Goal: Information Seeking & Learning: Learn about a topic

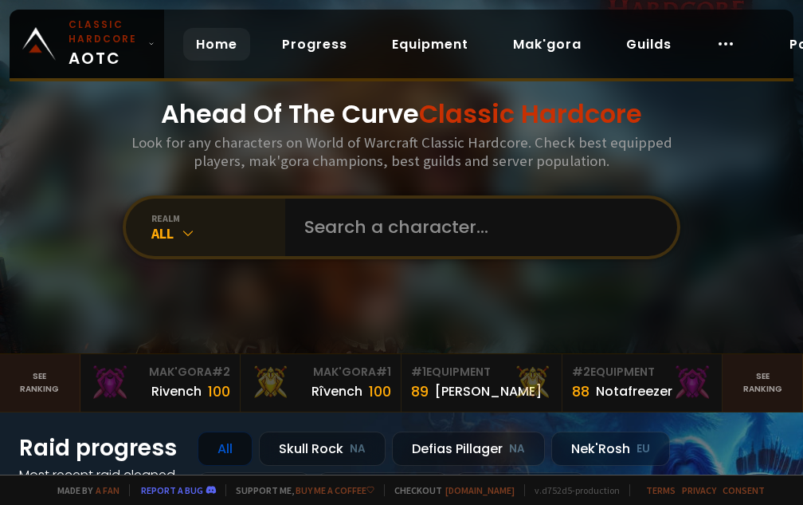
click at [242, 224] on div "All" at bounding box center [218, 233] width 134 height 18
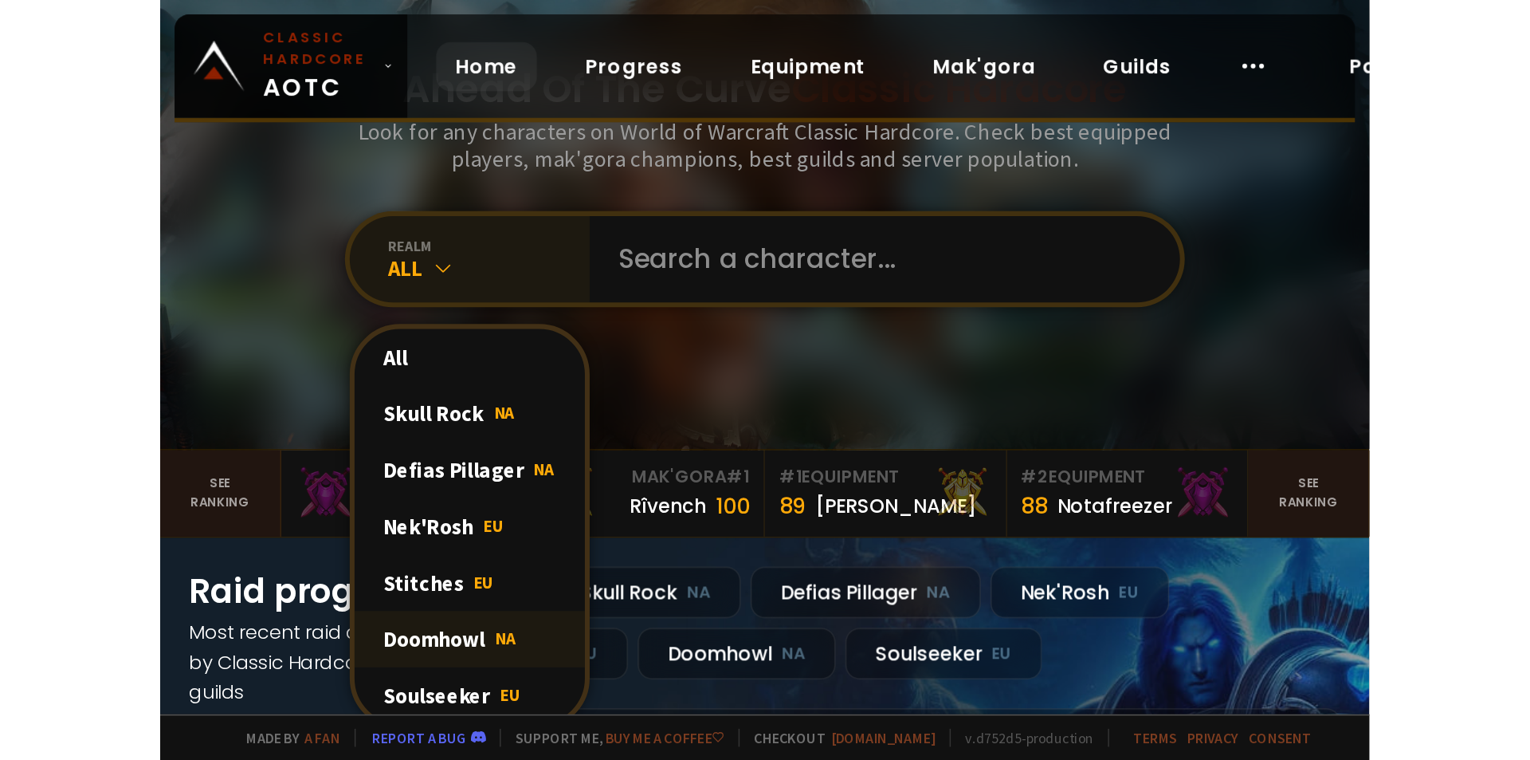
scroll to position [80, 0]
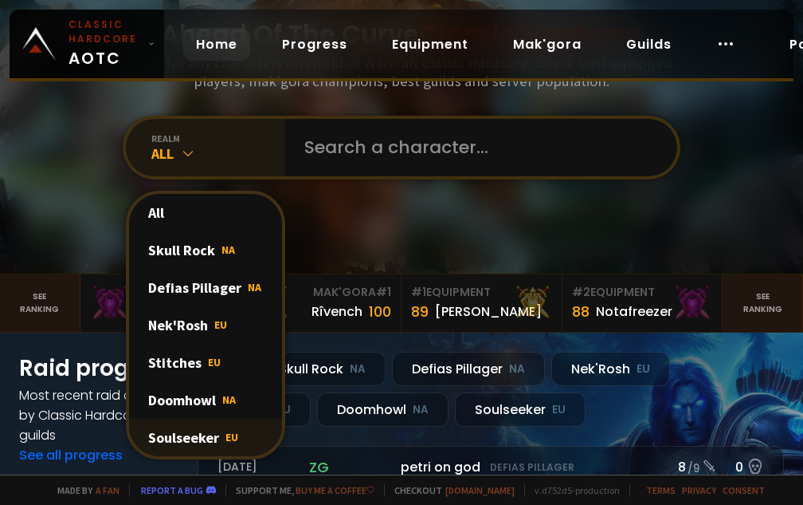
click at [210, 422] on div "Soulseeker EU" at bounding box center [205, 436] width 153 height 37
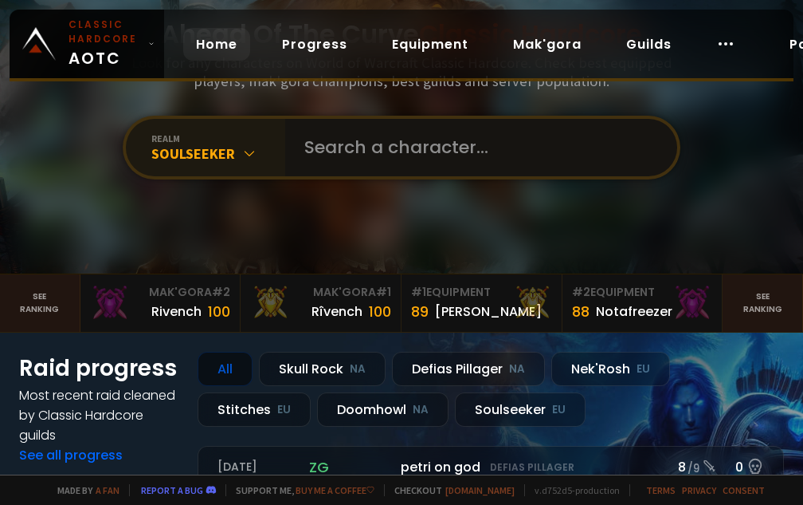
click at [356, 147] on input "text" at bounding box center [476, 147] width 363 height 57
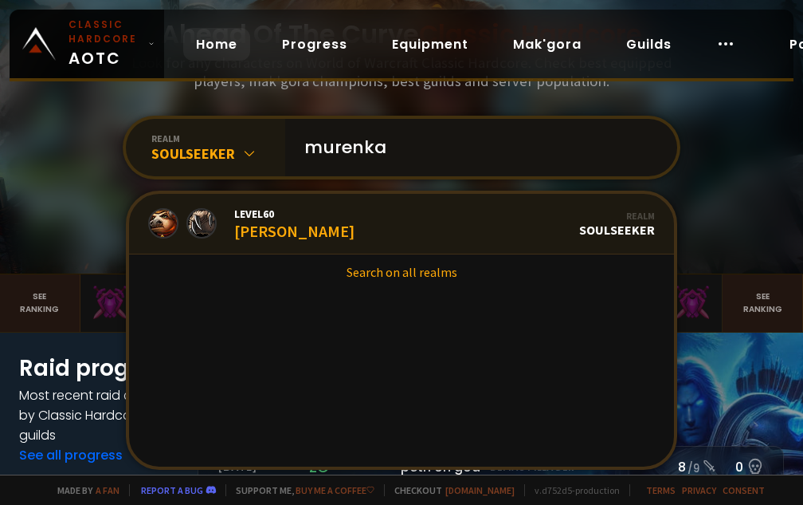
type input "murenka"
click at [343, 219] on link "Level 60 Murenka Realm Soulseeker" at bounding box center [401, 224] width 545 height 61
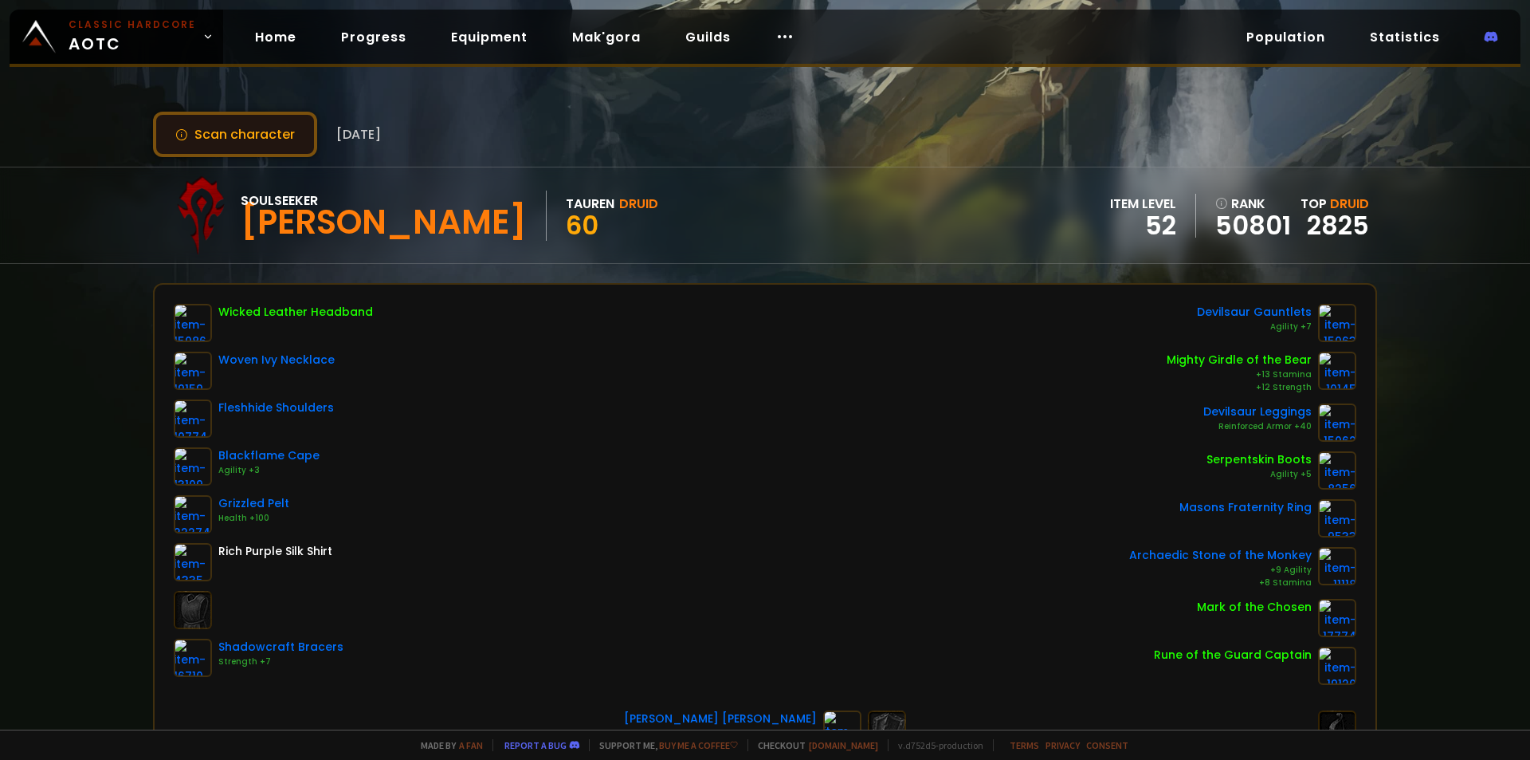
click at [177, 146] on button "Scan character" at bounding box center [235, 134] width 164 height 45
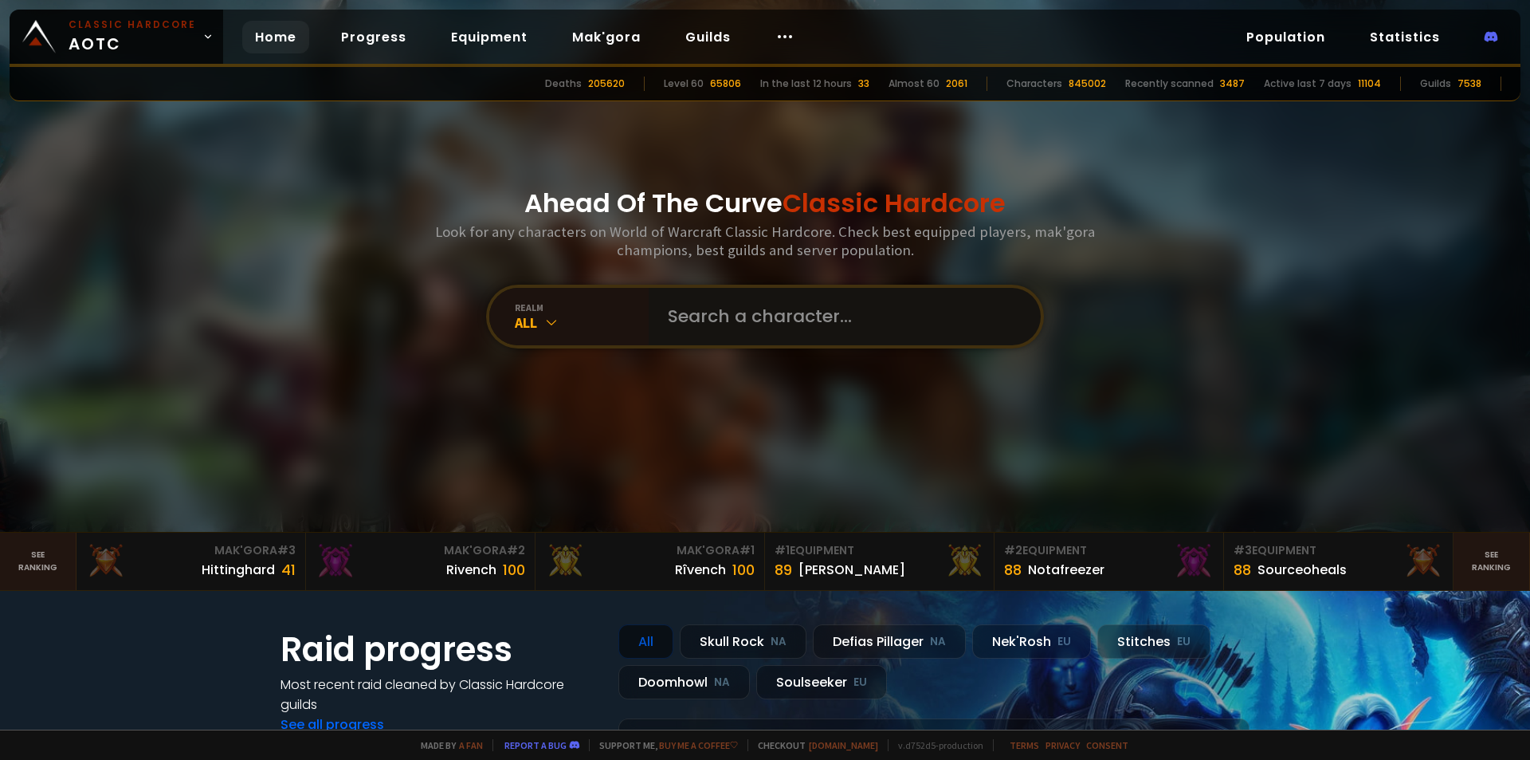
click at [669, 325] on input "text" at bounding box center [839, 316] width 363 height 57
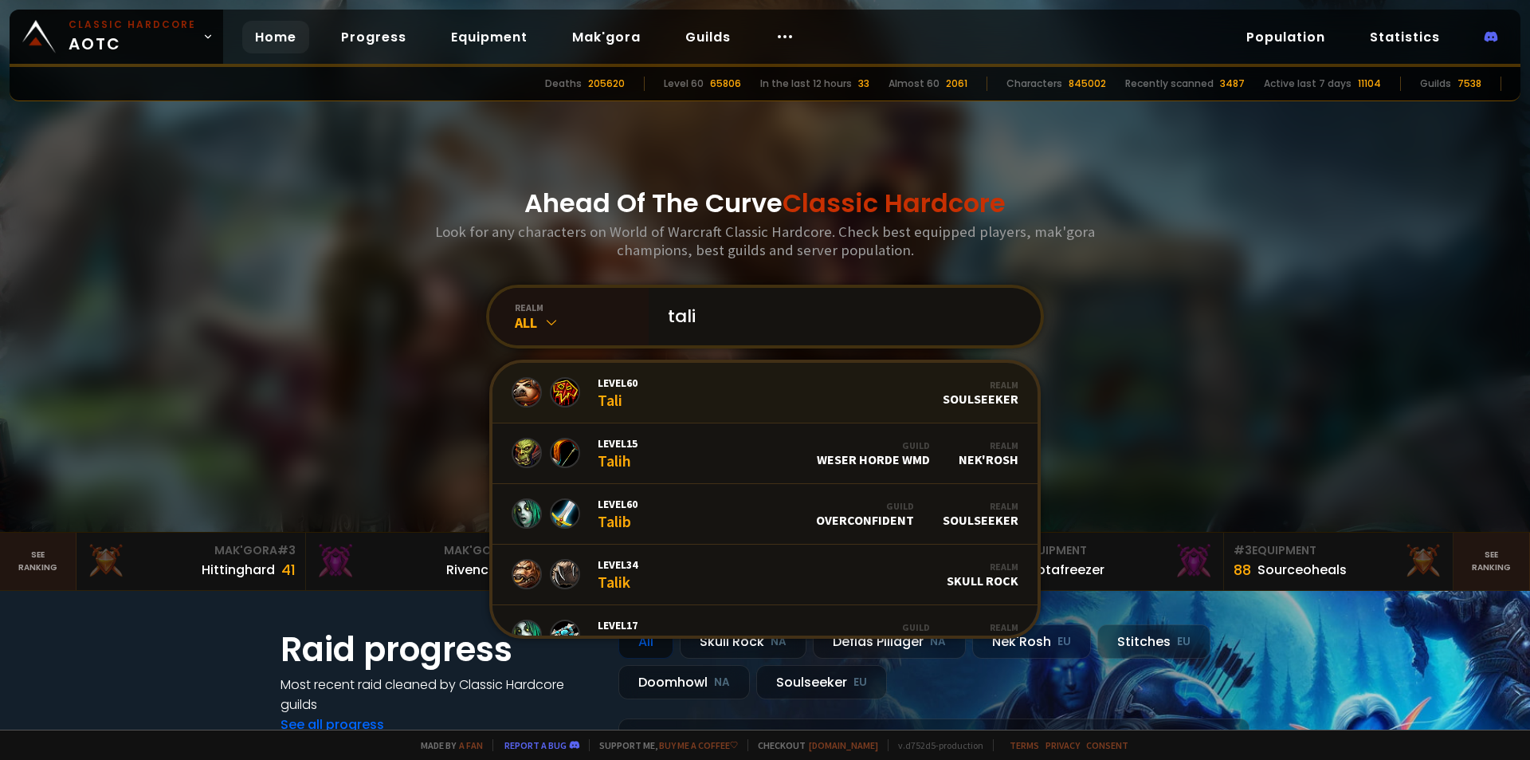
type input "tali"
click at [683, 376] on link "Level 60 Tali Realm Soulseeker" at bounding box center [765, 393] width 545 height 61
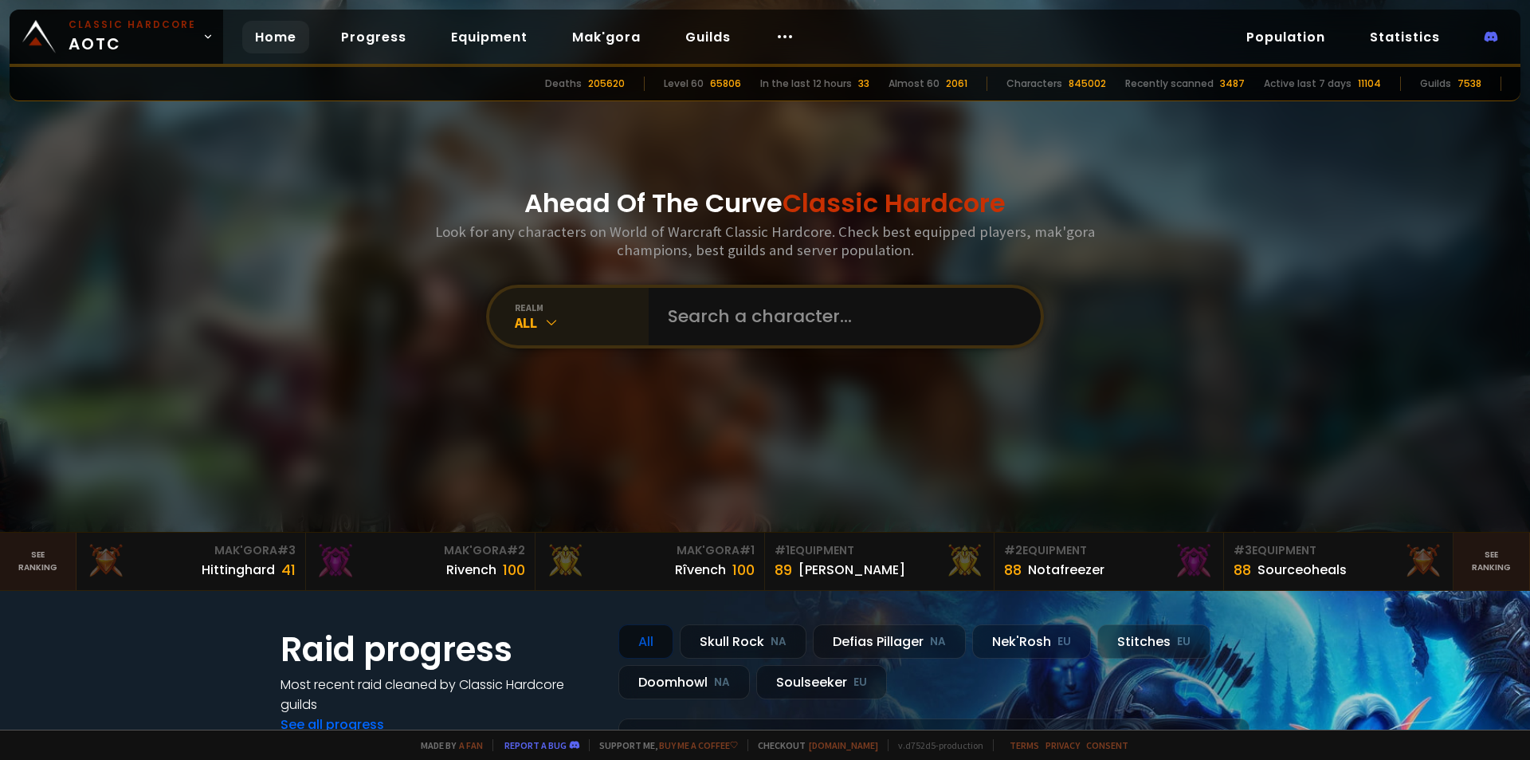
click at [585, 312] on div "realm" at bounding box center [582, 307] width 134 height 12
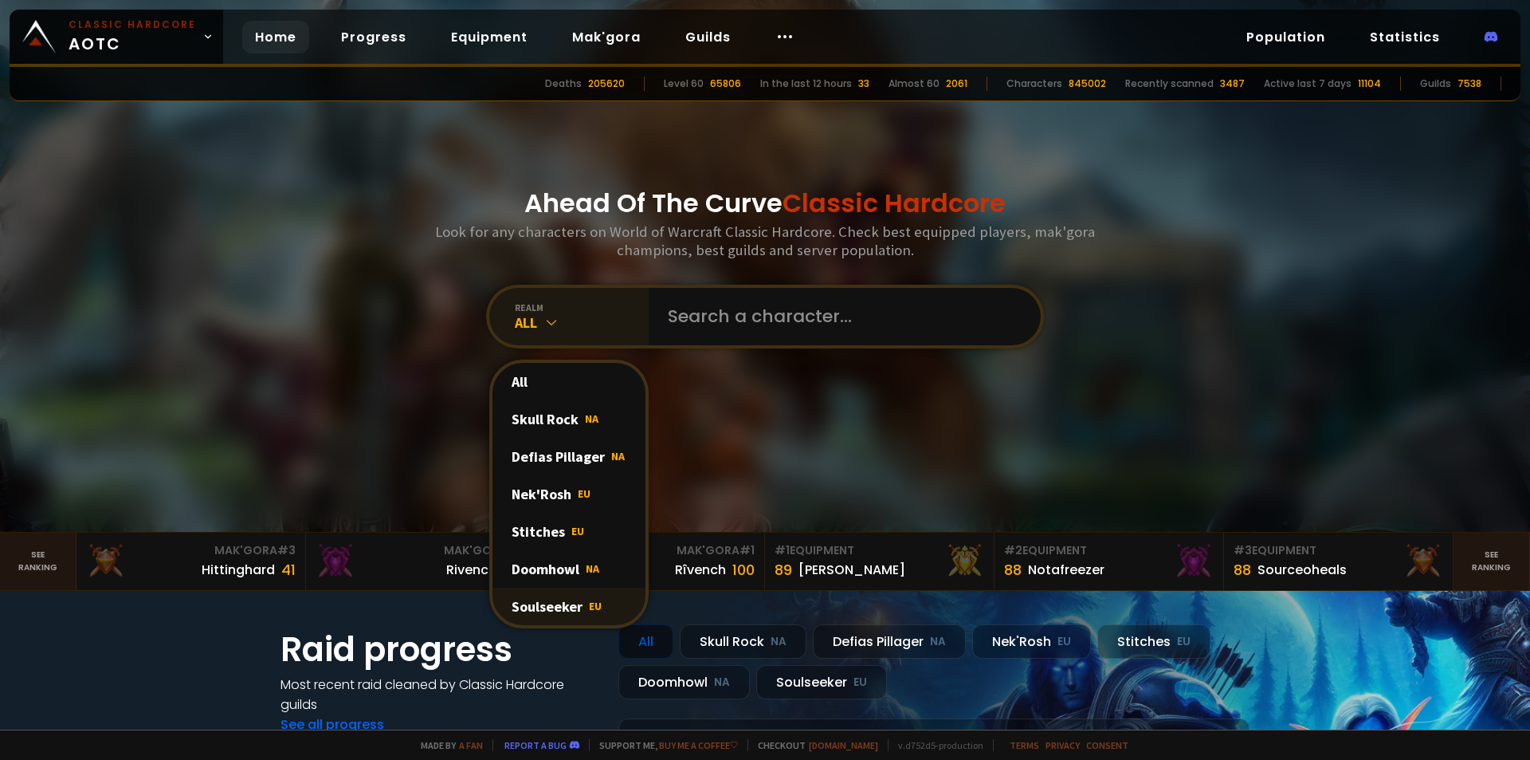
click at [564, 618] on div "Soulseeker EU" at bounding box center [569, 605] width 153 height 37
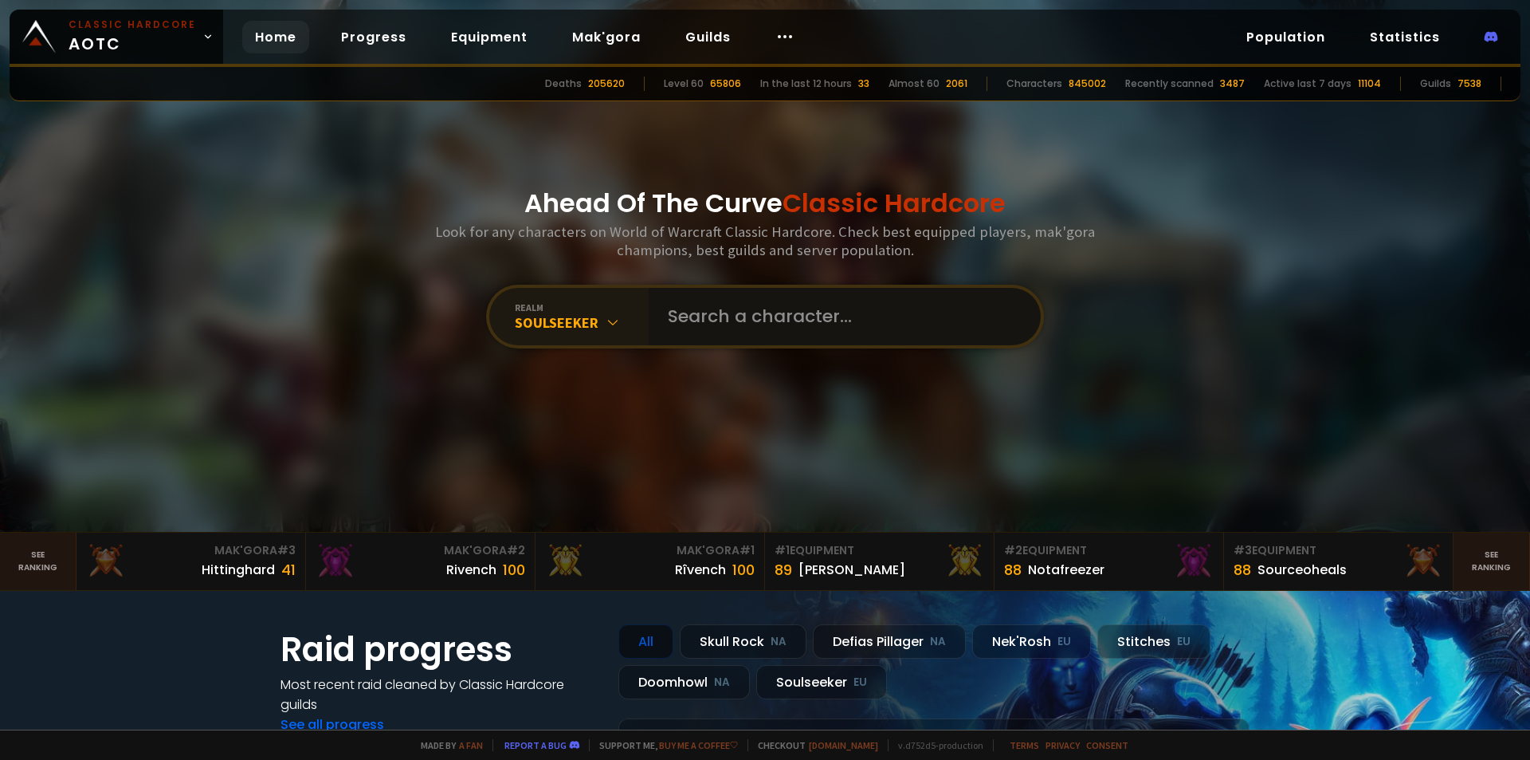
click at [745, 337] on input "text" at bounding box center [839, 316] width 363 height 57
type input "pureaura"
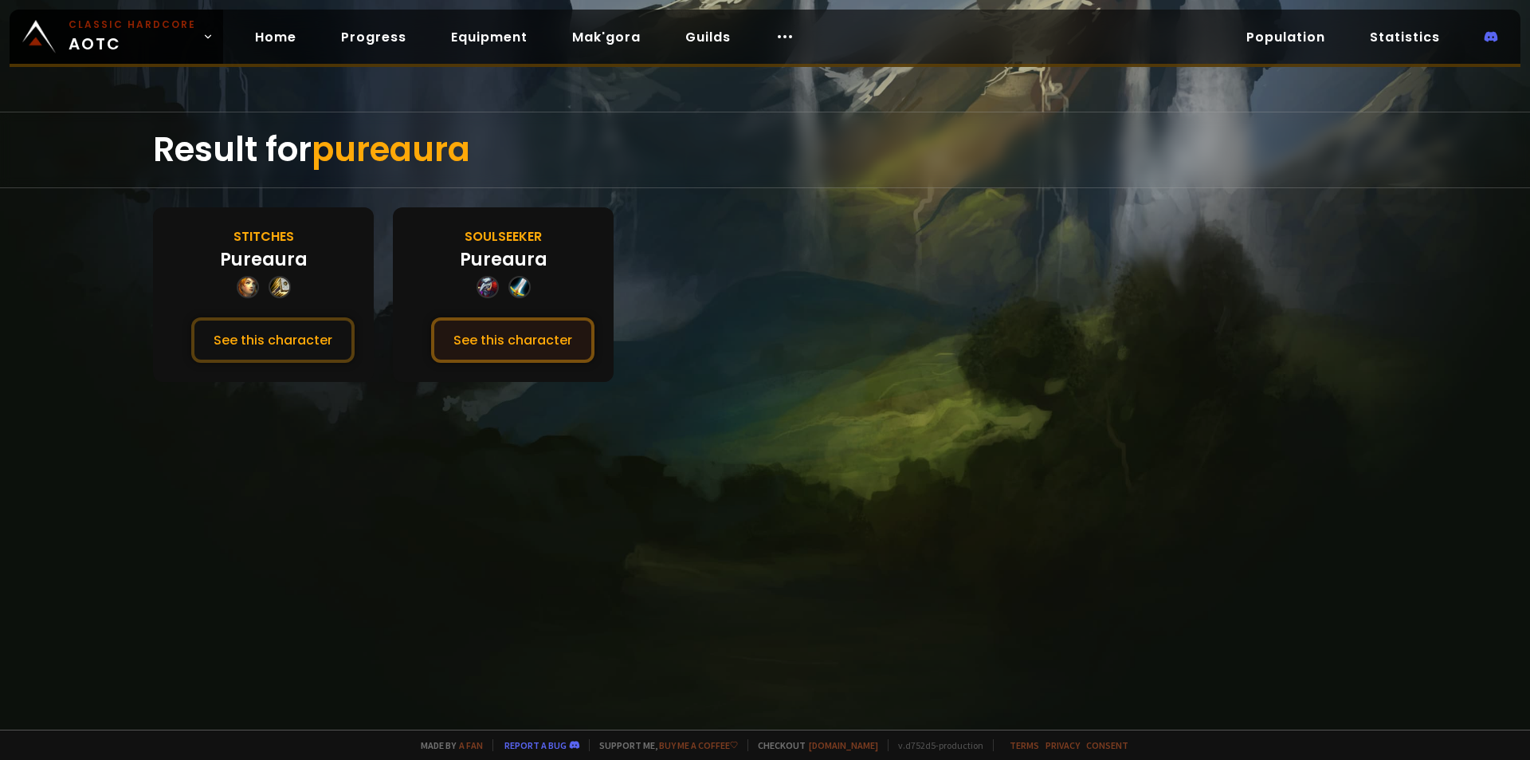
click at [568, 333] on button "See this character" at bounding box center [512, 339] width 163 height 45
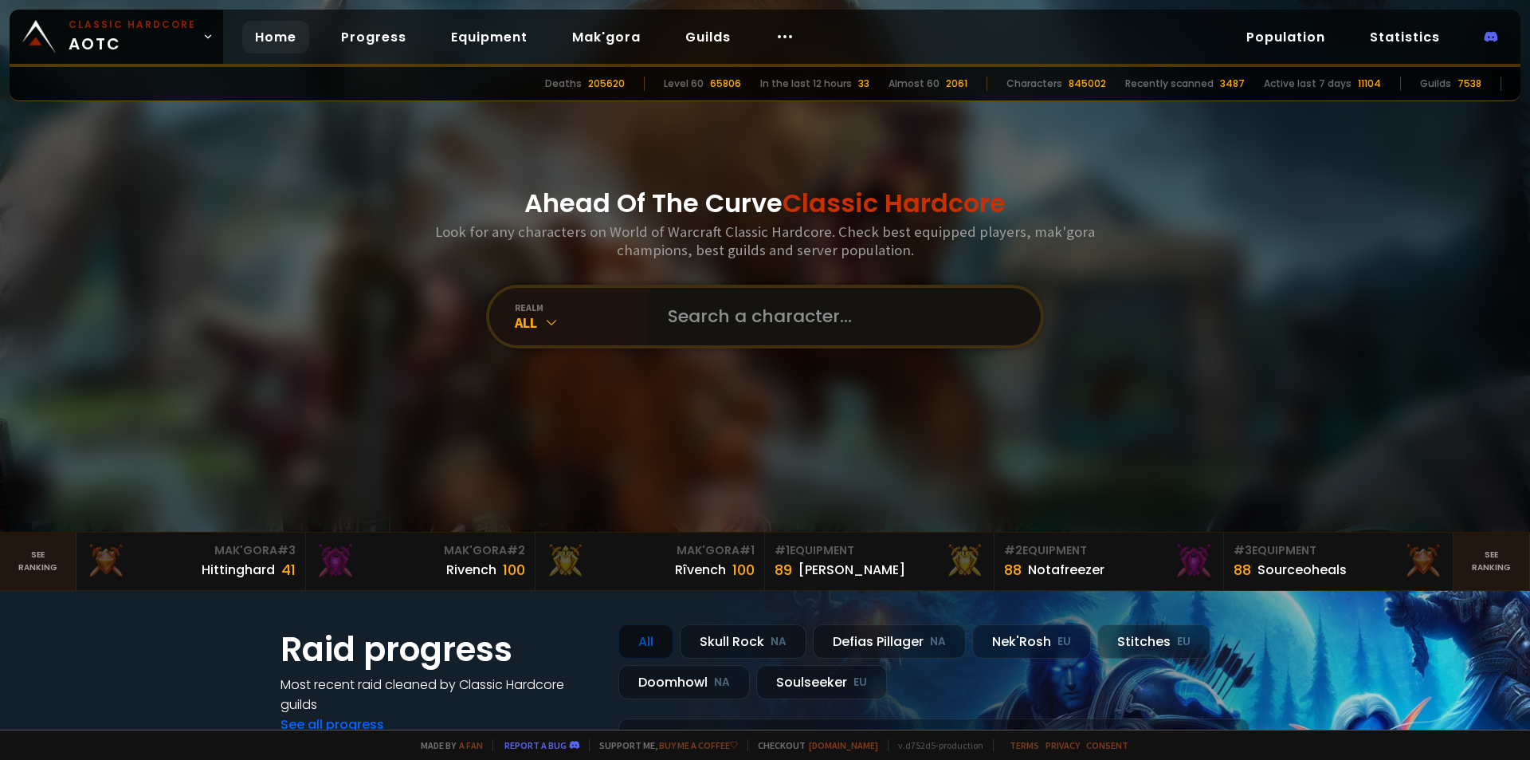
click at [674, 308] on input "text" at bounding box center [839, 316] width 363 height 57
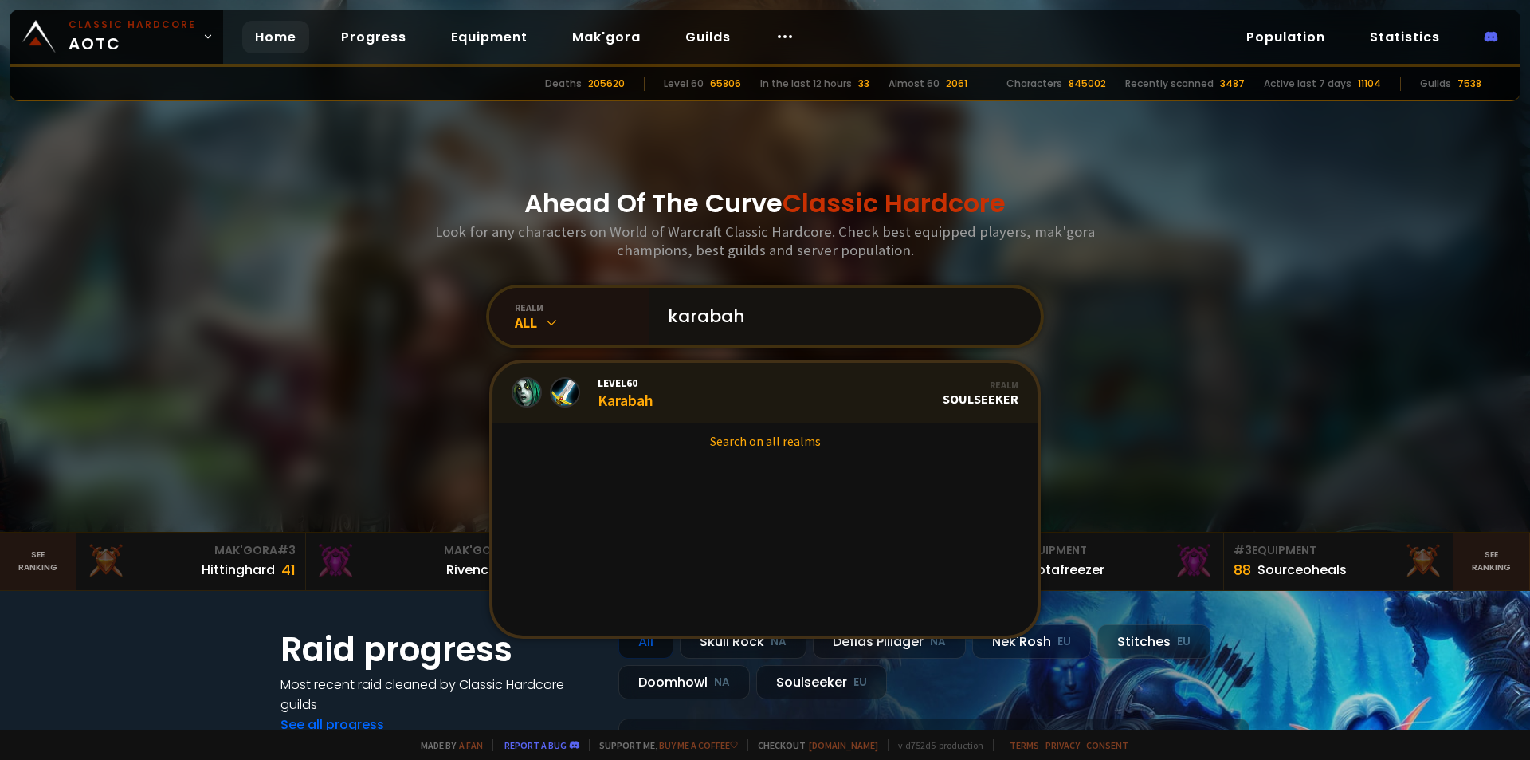
type input "karabah"
click at [602, 378] on span "Level 60" at bounding box center [626, 382] width 56 height 14
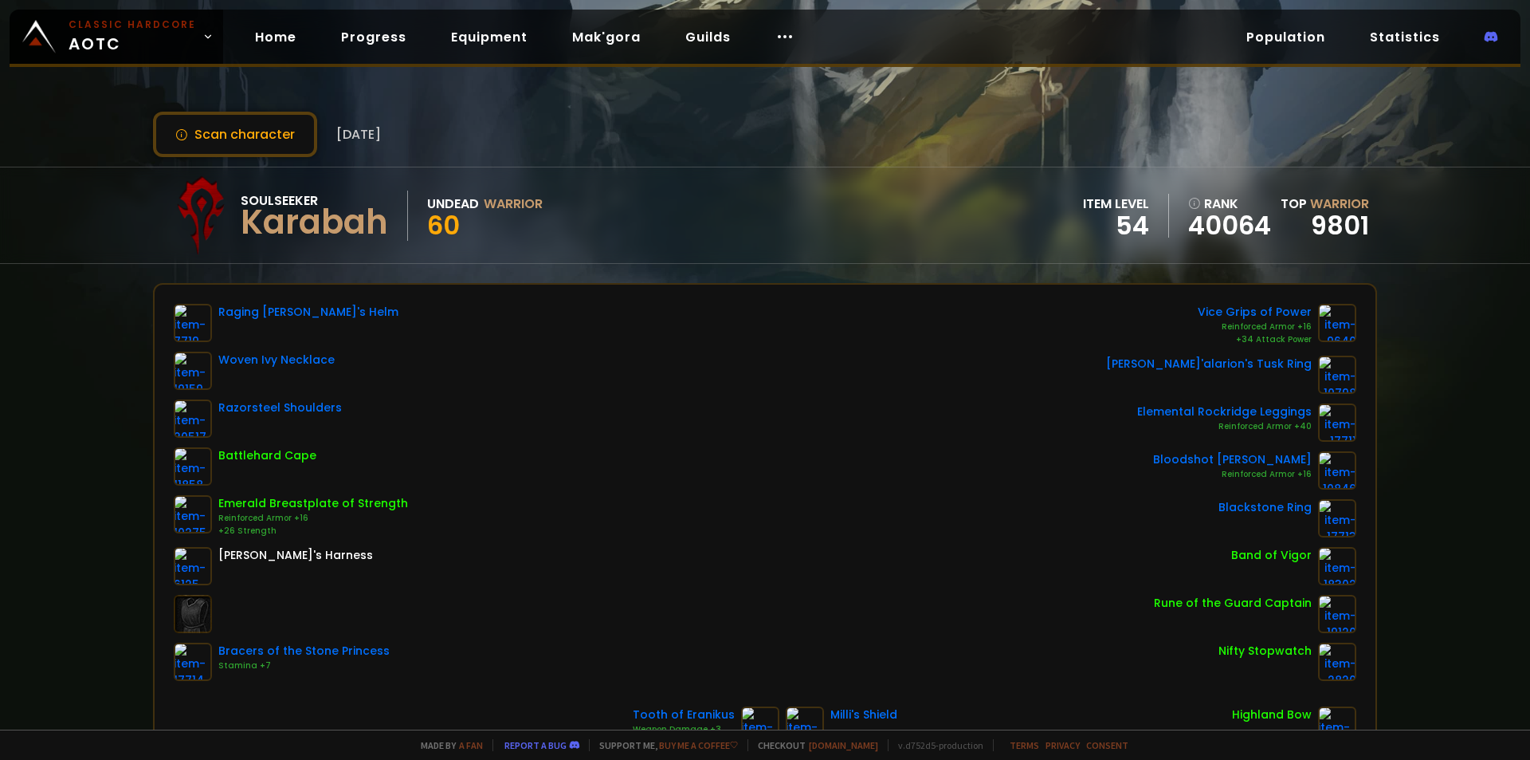
click at [51, 170] on div "Soulseeker Karabah Undead Warrior 60 item level 54 rank 40064 Top Warrior 9801" at bounding box center [765, 215] width 1530 height 97
